Goal: Transaction & Acquisition: Purchase product/service

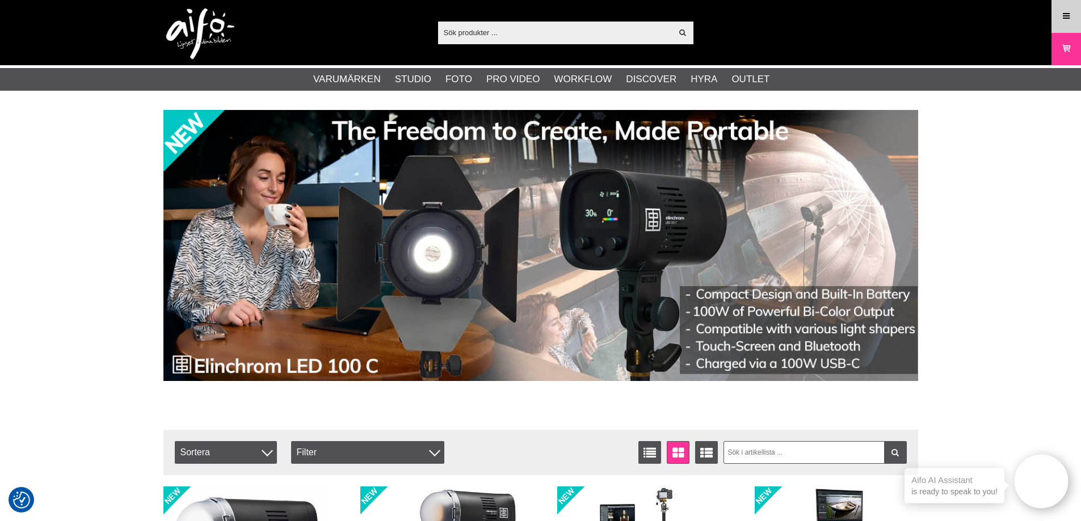
click at [1065, 22] on icon at bounding box center [1066, 16] width 10 height 12
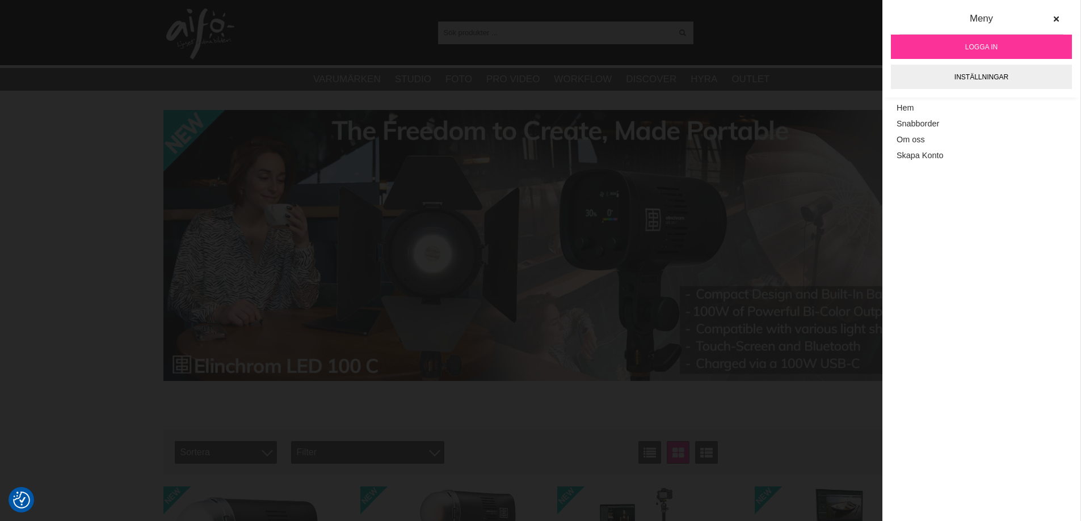
click at [942, 40] on link "Logga in" at bounding box center [981, 47] width 181 height 24
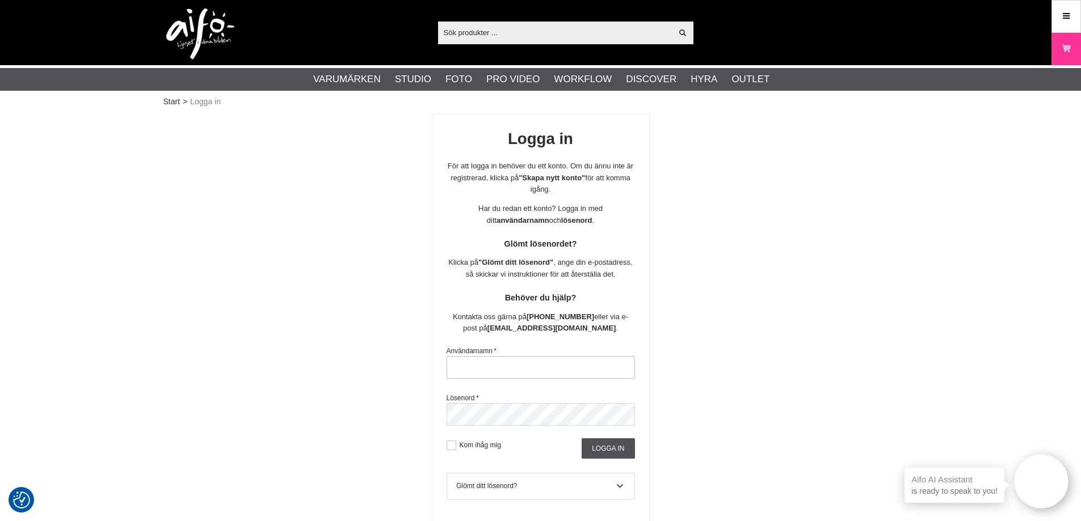
click at [510, 362] on input "text" at bounding box center [541, 367] width 188 height 23
type input "sajber"
click at [611, 454] on input "Logga in" at bounding box center [608, 449] width 53 height 20
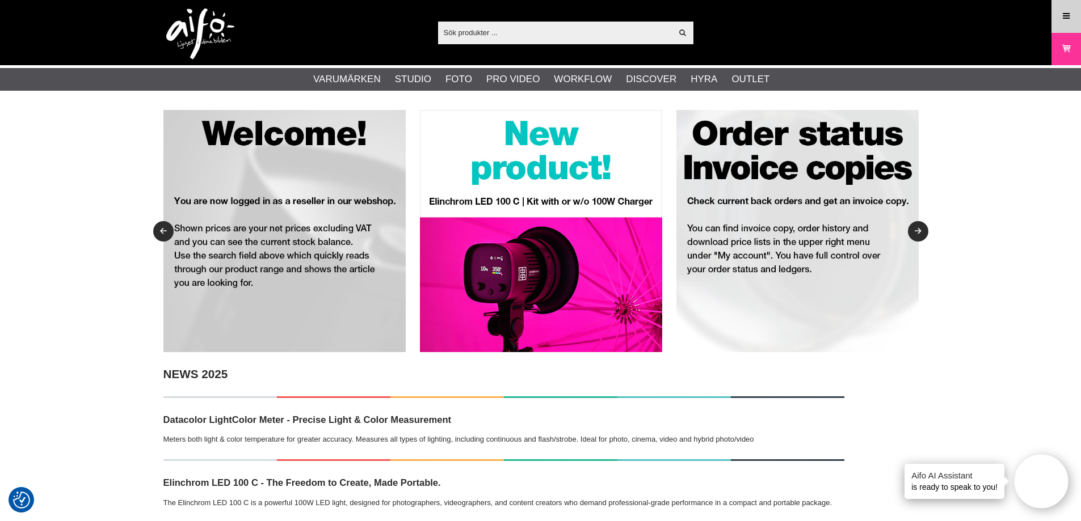
click at [1076, 19] on link "Meny" at bounding box center [1066, 16] width 28 height 27
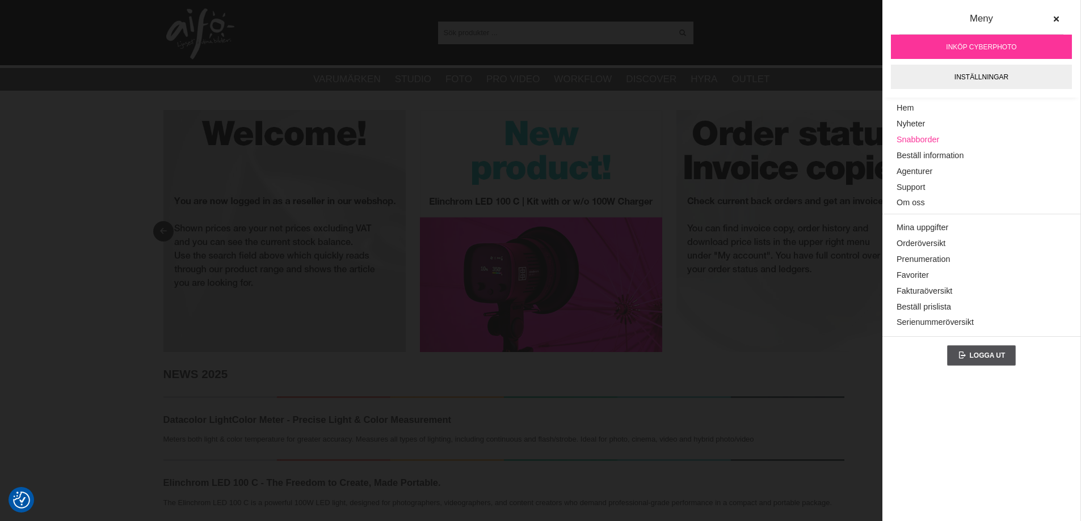
click at [927, 141] on link "Snabborder" at bounding box center [982, 140] width 170 height 16
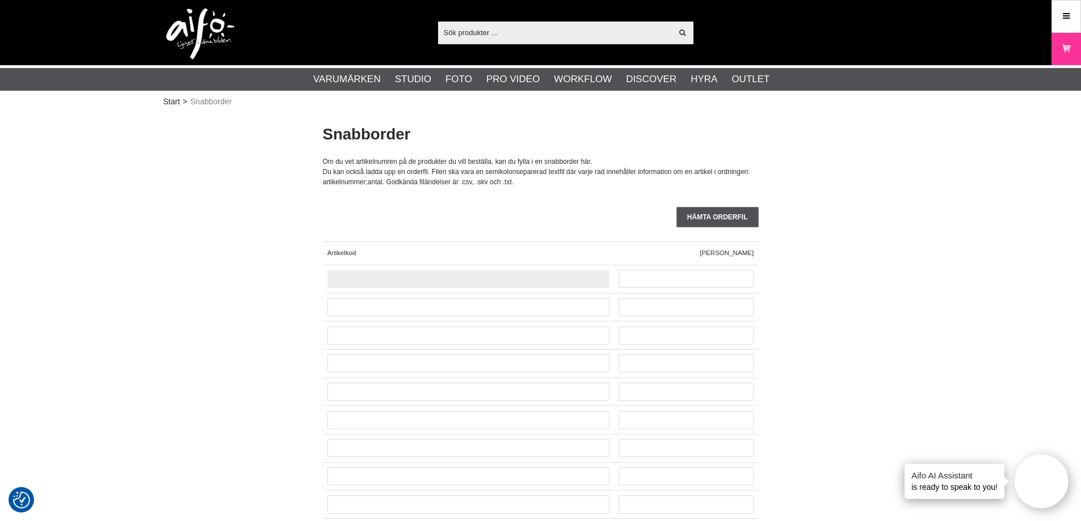
click at [483, 283] on input "text" at bounding box center [468, 279] width 282 height 18
paste input "BTKC15G2-ORG"
type input "BTKC15G2-ORG"
click at [451, 280] on input "text" at bounding box center [447, 284] width 41 height 18
type input "1"
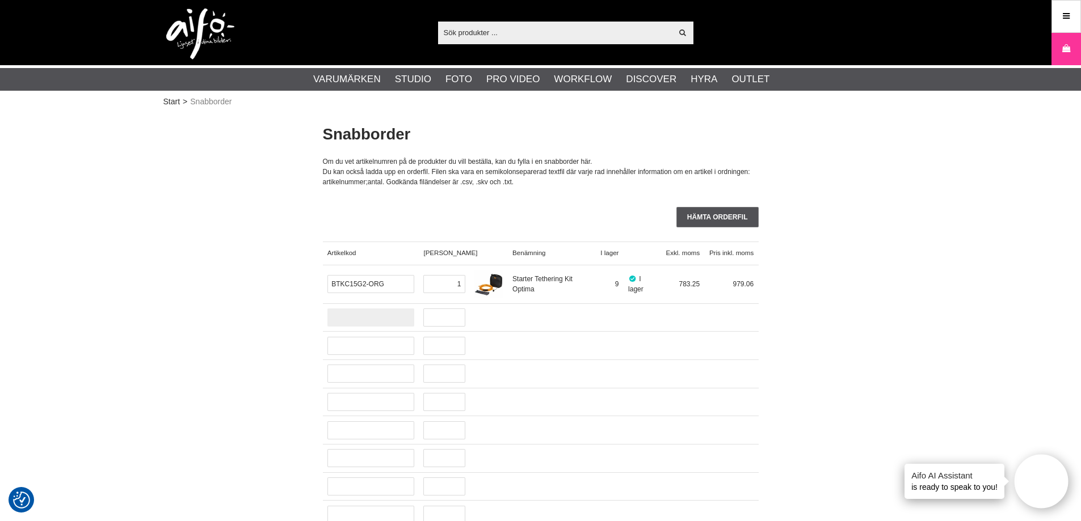
click at [381, 313] on input "text" at bounding box center [370, 318] width 87 height 18
paste input "CUC06RTG2-ORG"
type input "CUC06RTG2-ORG"
click at [448, 317] on input "text" at bounding box center [435, 323] width 41 height 18
type input "1"
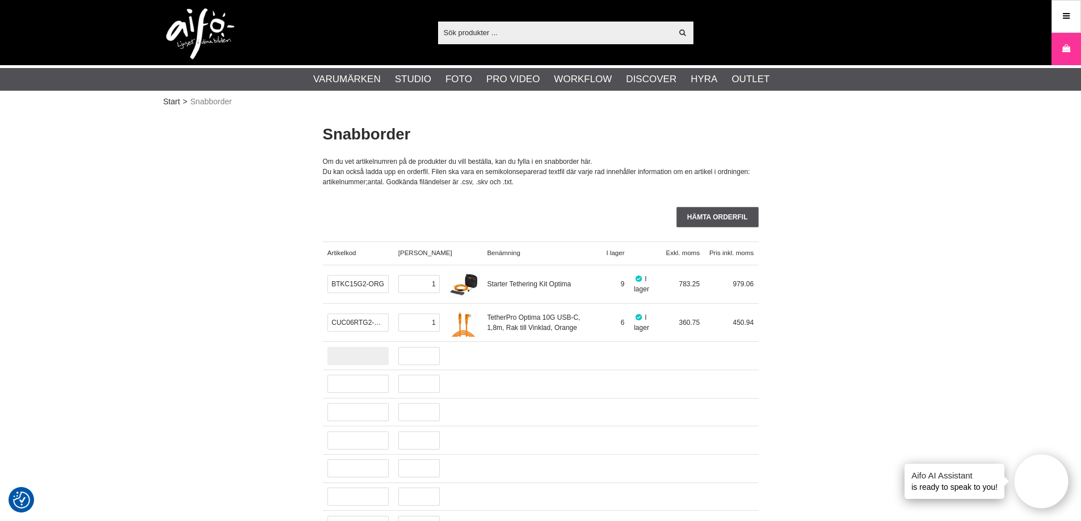
click at [367, 355] on input "text" at bounding box center [357, 356] width 61 height 18
paste input "CUC15-ORG"
type input "CUC15-ORG"
click at [419, 361] on input "text" at bounding box center [418, 361] width 41 height 18
type input "1"
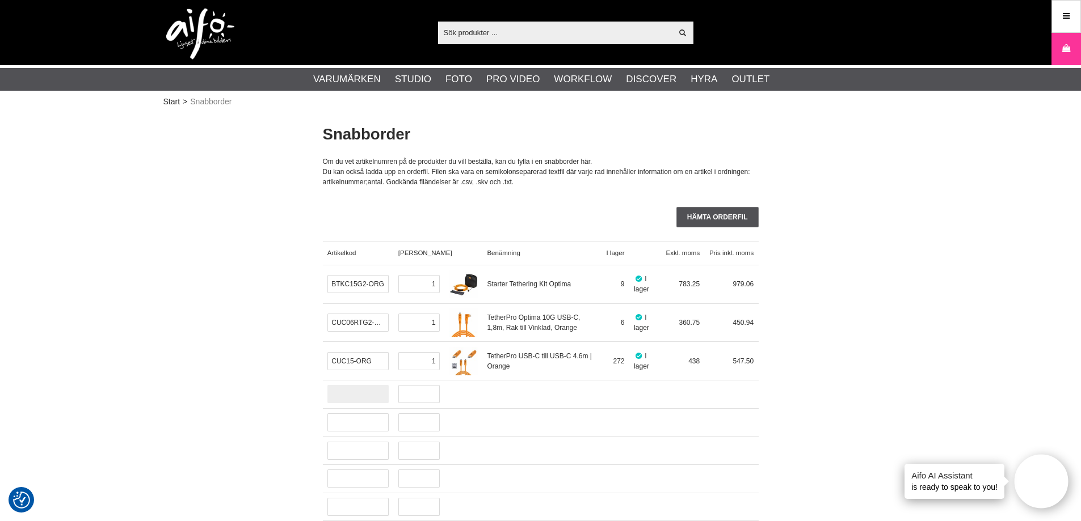
click at [365, 392] on input "text" at bounding box center [357, 394] width 61 height 18
paste input "EL-19368"
type input "EL-19368"
click at [415, 397] on input "text" at bounding box center [418, 399] width 41 height 18
type input "1"
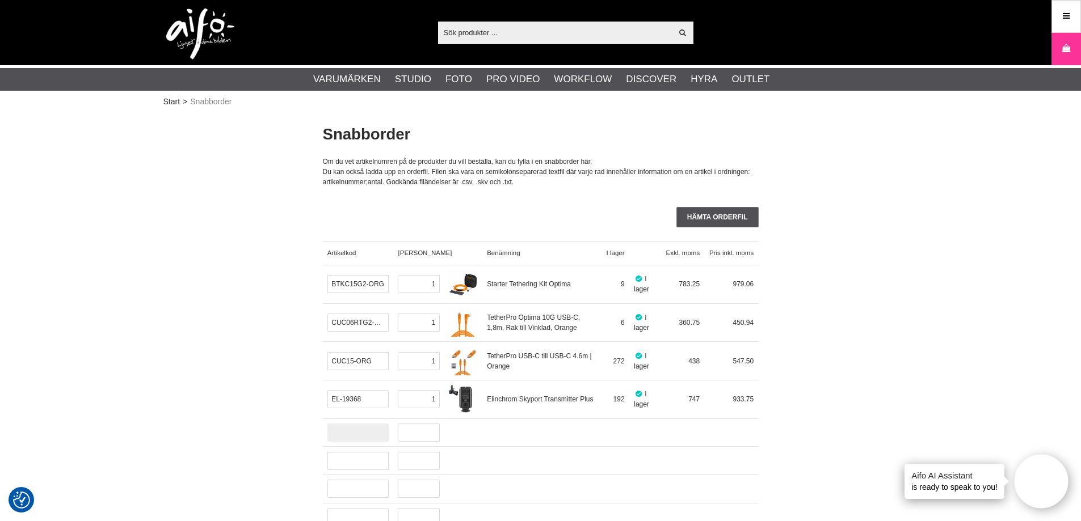
click at [378, 430] on input "text" at bounding box center [357, 433] width 61 height 18
paste input "JR87"
type input "JR87"
click at [419, 435] on input "text" at bounding box center [418, 438] width 41 height 18
type input "1"
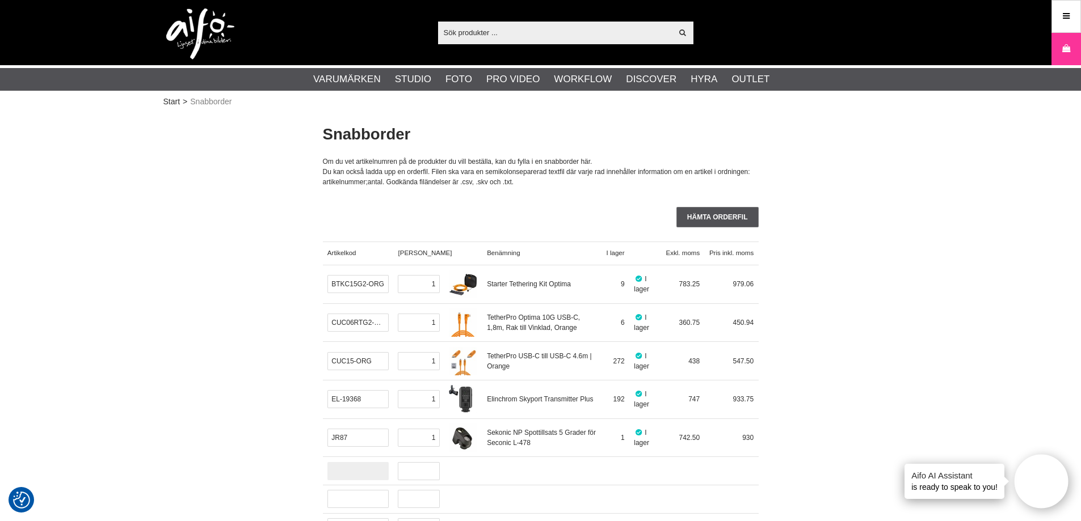
click at [344, 470] on input "text" at bounding box center [357, 471] width 61 height 18
paste input "L-478DR-EL"
type input "L-478DR-EL"
click at [409, 476] on input "text" at bounding box center [418, 477] width 41 height 18
type input "1"
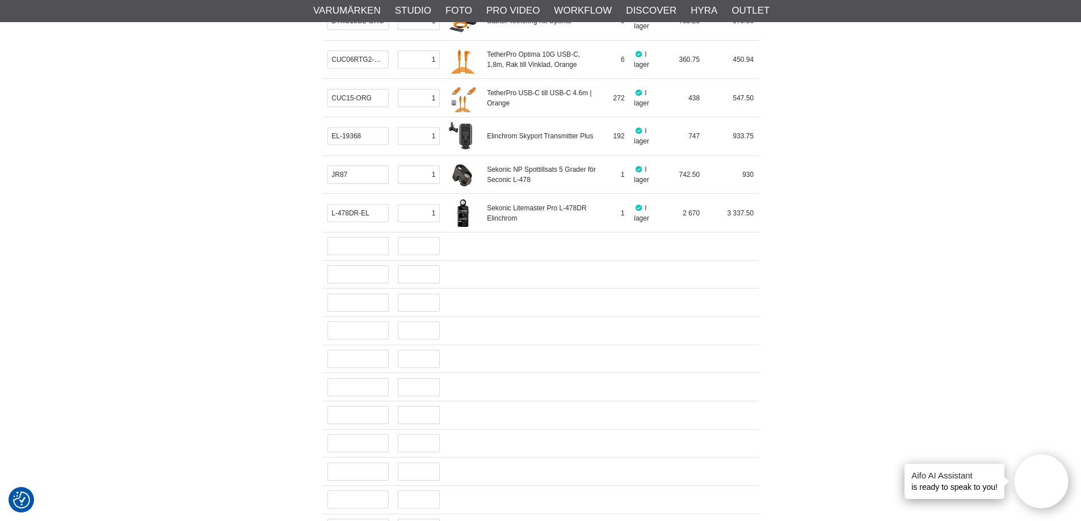
scroll to position [284, 0]
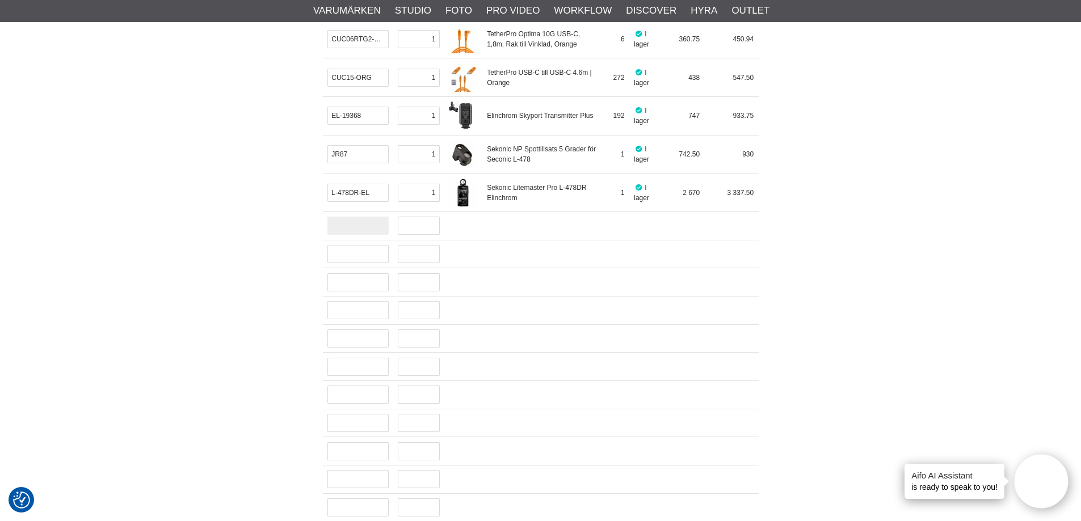
drag, startPoint x: 352, startPoint y: 222, endPoint x: 352, endPoint y: 232, distance: 9.6
click at [352, 222] on input "text" at bounding box center [357, 226] width 61 height 18
paste input "LA-9020"
type input "LA-9020"
click at [420, 232] on input "text" at bounding box center [418, 231] width 41 height 18
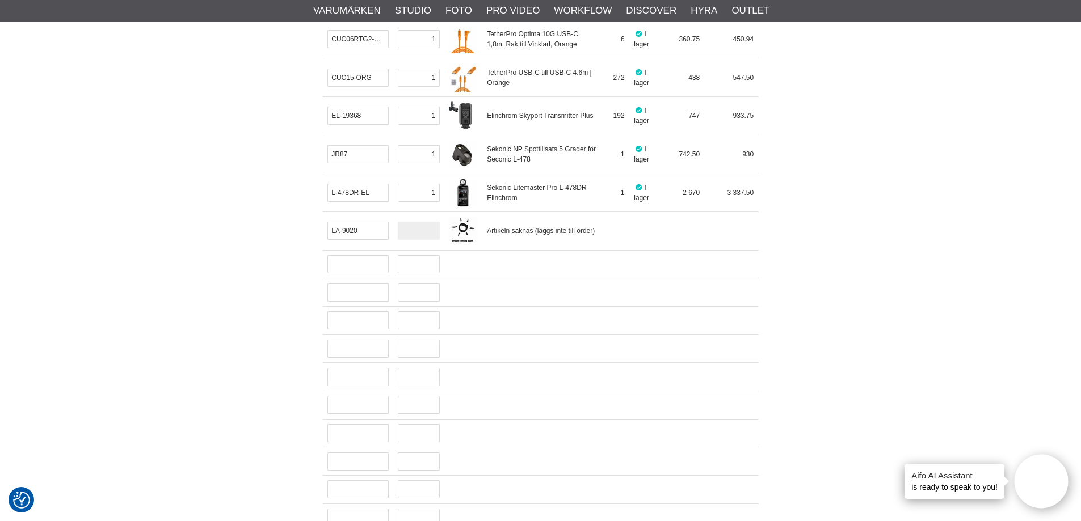
type input "2"
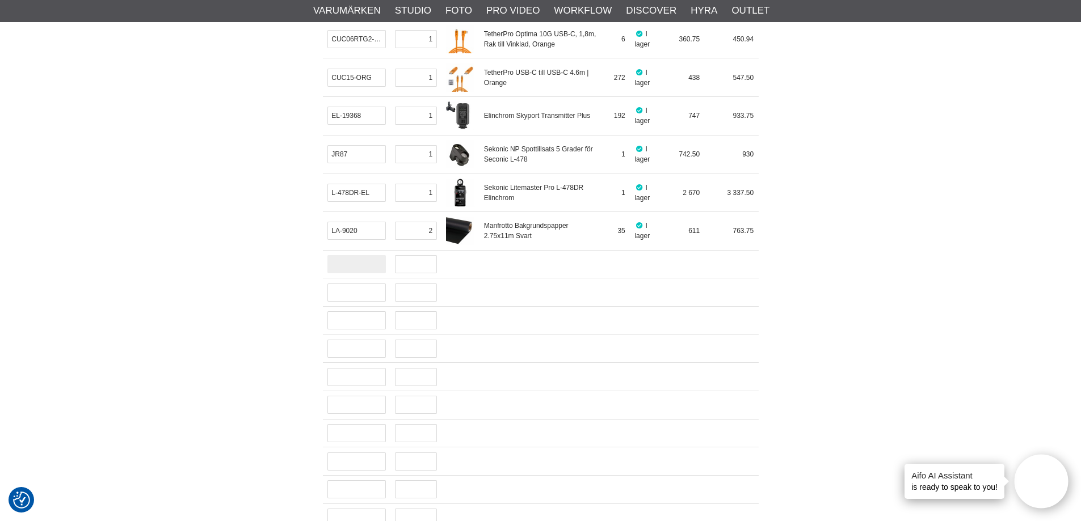
click at [375, 266] on input "text" at bounding box center [356, 264] width 58 height 18
paste input "LA-LB5721"
type input "LA-LB5721"
click at [409, 267] on input "text" at bounding box center [415, 269] width 41 height 18
type input "1"
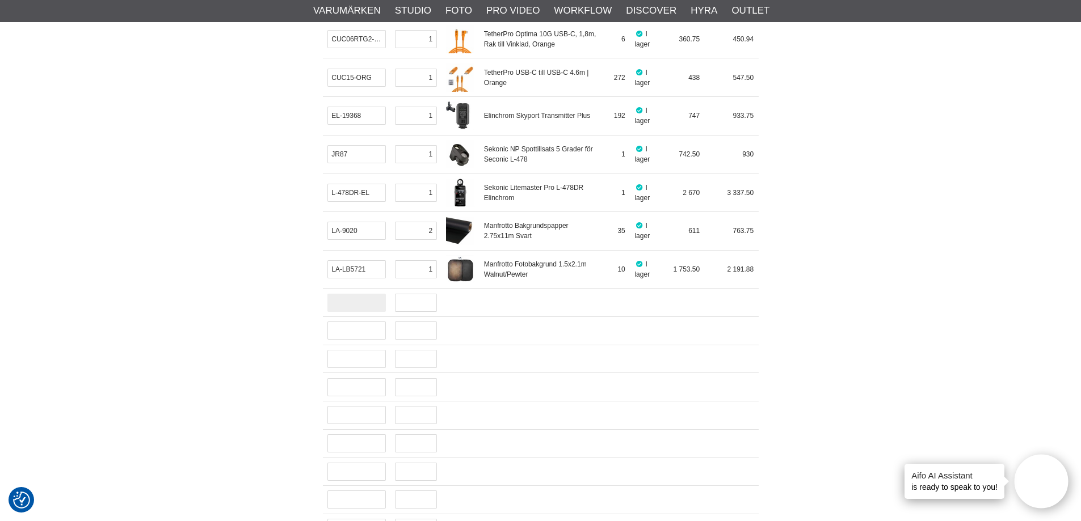
click at [361, 304] on input "text" at bounding box center [356, 303] width 58 height 18
paste input "MBAL20"
type input "MBAL20"
click at [408, 311] on input "text" at bounding box center [415, 308] width 41 height 18
type input "1"
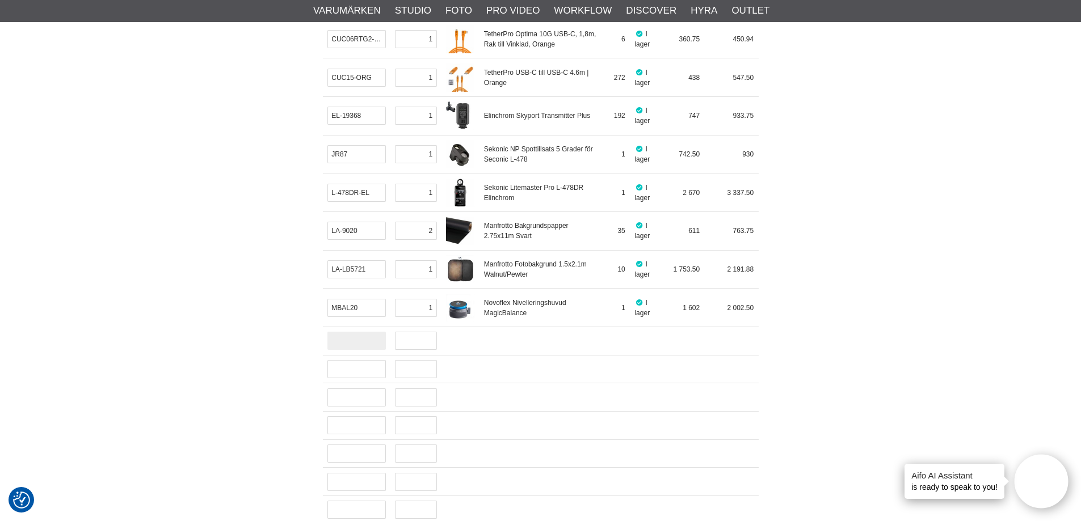
click at [367, 343] on input "text" at bounding box center [356, 341] width 58 height 18
paste input "SE-308X"
type input "SE-308X"
click at [413, 347] on input "text" at bounding box center [415, 341] width 41 height 18
click at [366, 342] on input "SE-308X" at bounding box center [356, 341] width 58 height 18
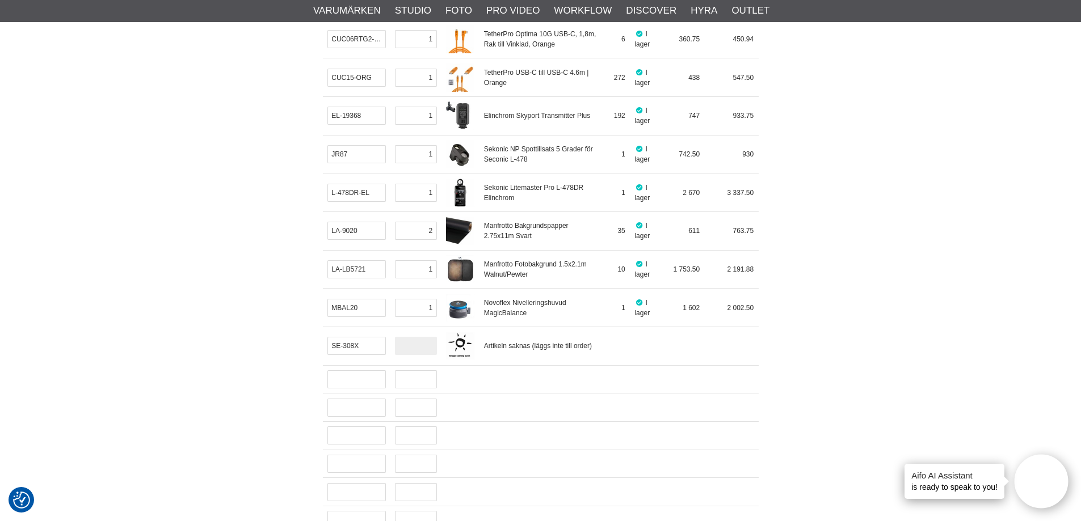
click at [412, 344] on input "text" at bounding box center [415, 346] width 41 height 18
type input "1"
click at [347, 380] on input "text" at bounding box center [356, 380] width 58 height 18
paste input "TTATBLK"
type input "TTATBLK"
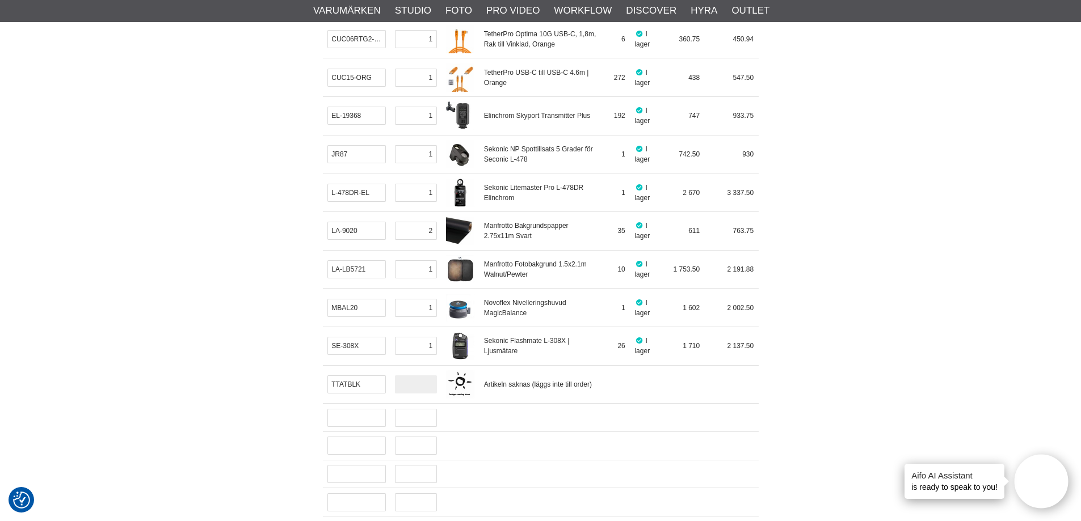
click at [418, 381] on input "text" at bounding box center [415, 385] width 41 height 18
type input "1"
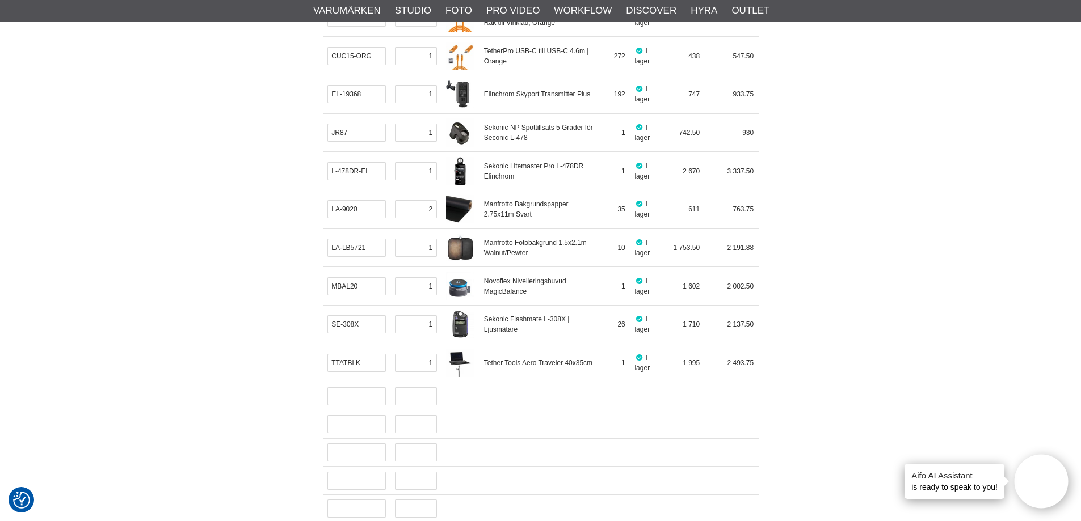
scroll to position [340, 0]
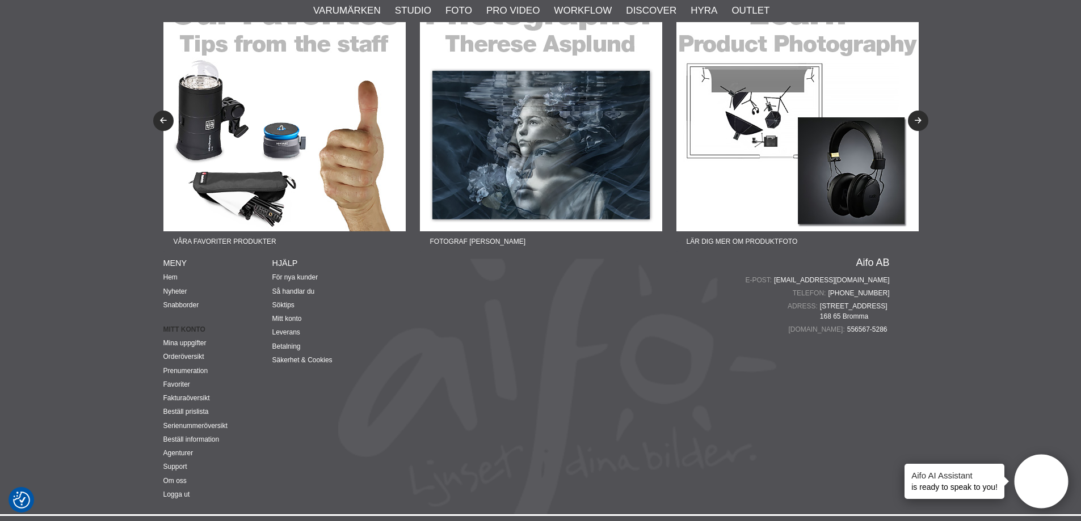
scroll to position [2837, 0]
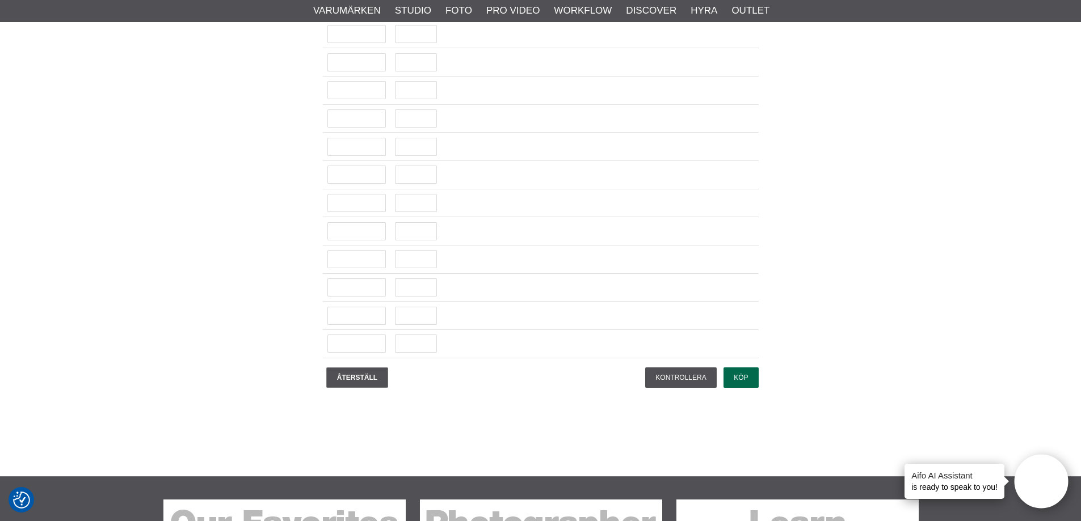
click at [745, 376] on input "Köp" at bounding box center [740, 378] width 35 height 20
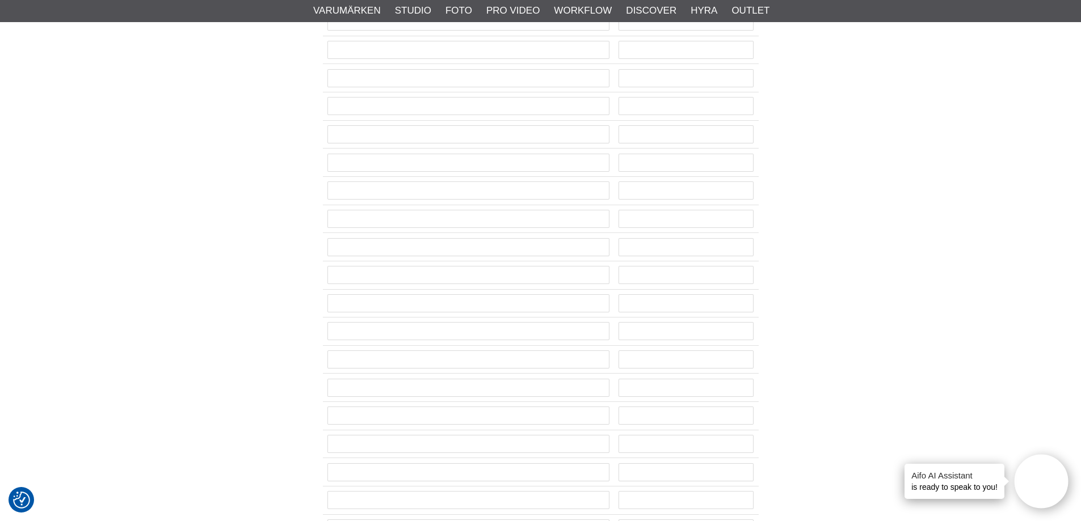
scroll to position [0, 0]
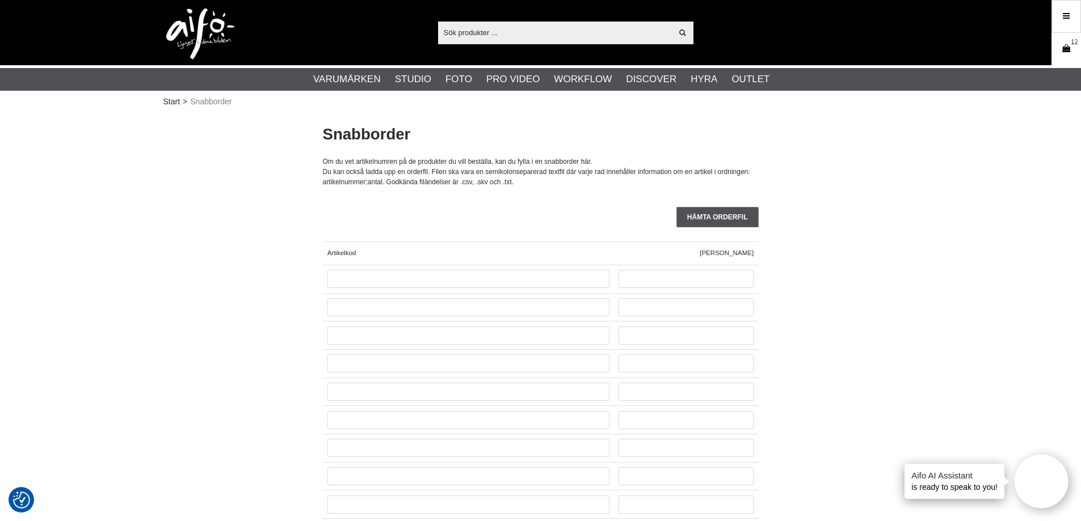
click at [1061, 58] on link "Varukorg 12" at bounding box center [1066, 49] width 28 height 27
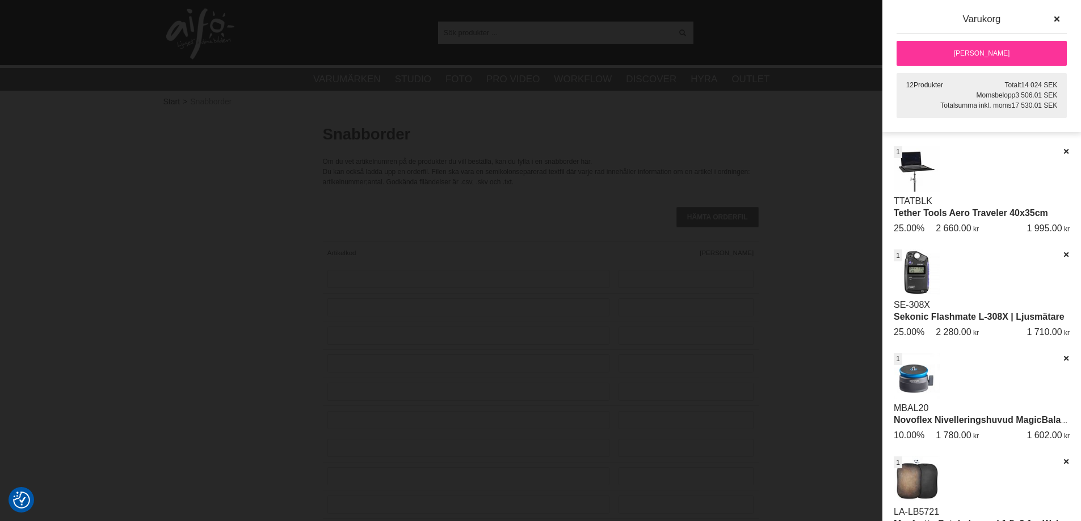
click at [926, 60] on link "[PERSON_NAME]" at bounding box center [982, 53] width 170 height 25
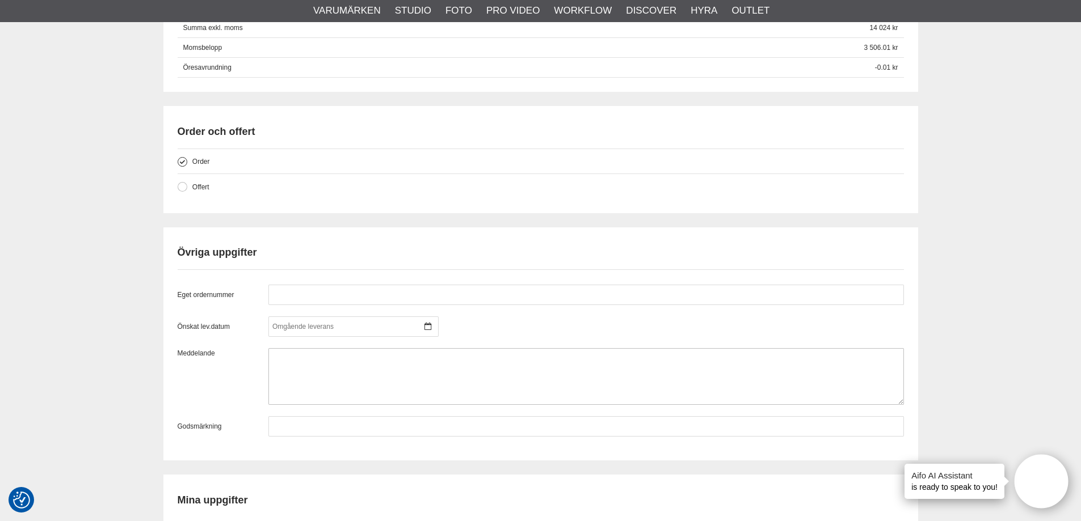
scroll to position [1135, 0]
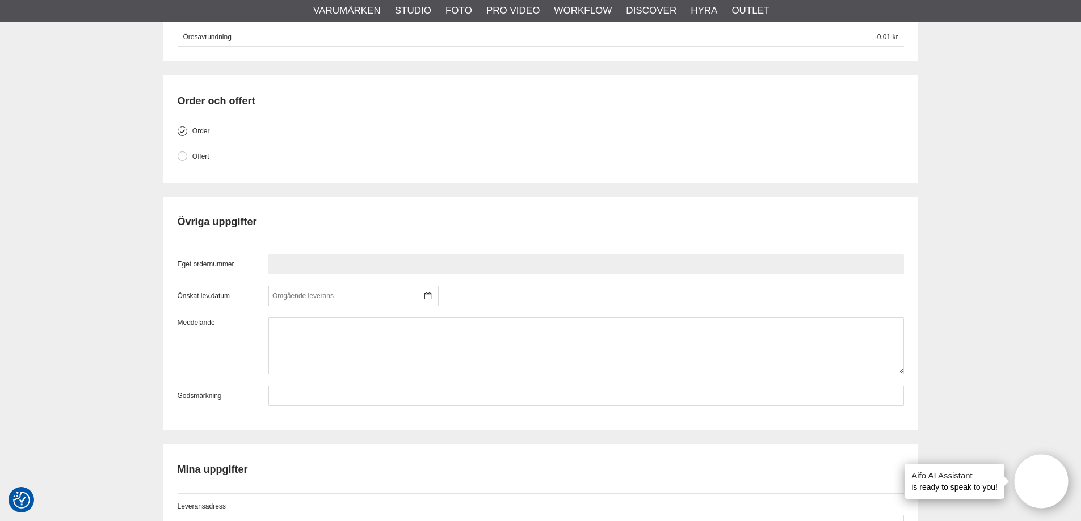
click at [307, 270] on input "text" at bounding box center [586, 264] width 636 height 20
type input "873457"
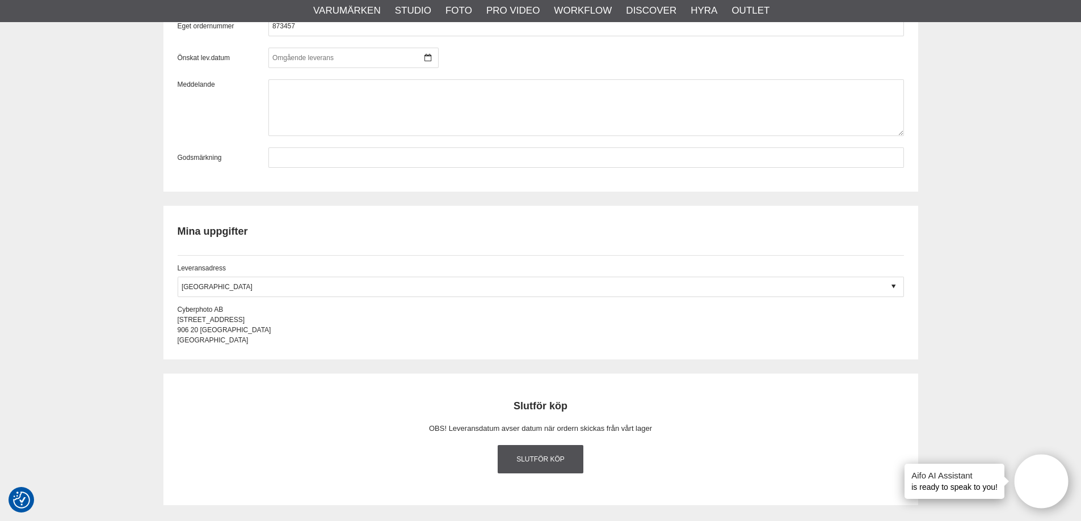
scroll to position [1419, 0]
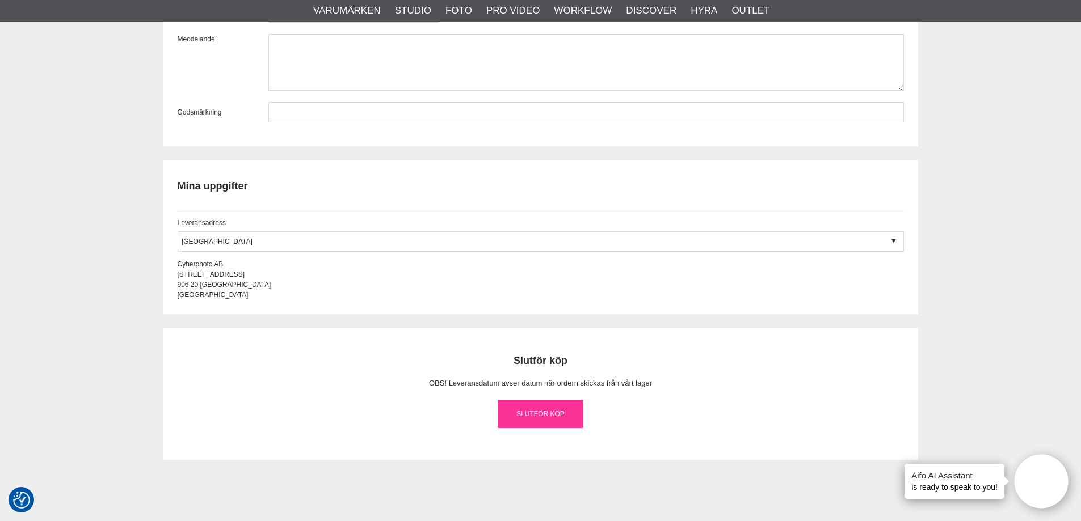
click at [522, 419] on link "Slutför köp" at bounding box center [541, 414] width 86 height 28
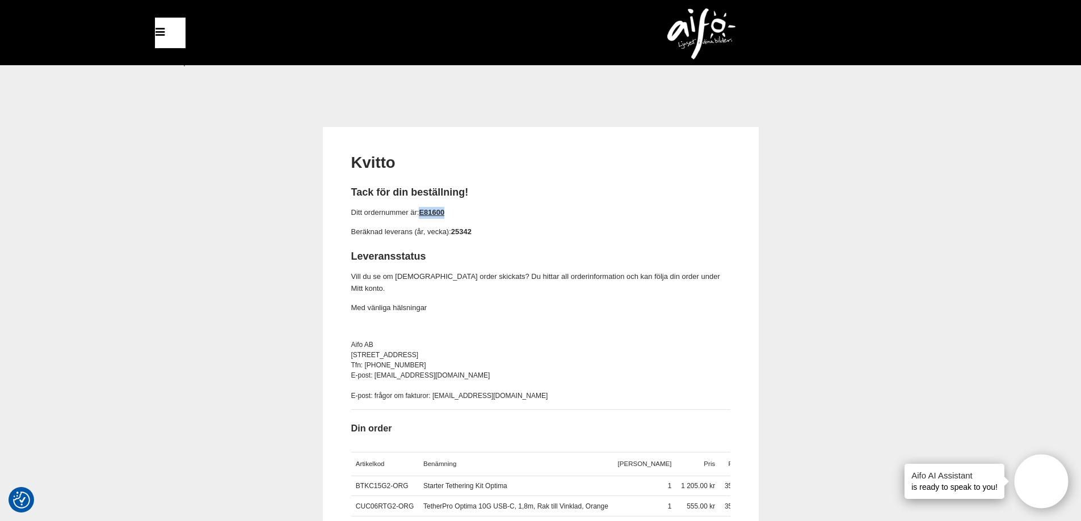
drag, startPoint x: 457, startPoint y: 213, endPoint x: 422, endPoint y: 217, distance: 34.8
click at [422, 217] on p "Ditt ordernummer är: E81600" at bounding box center [540, 213] width 379 height 12
copy link "E81600"
